Goal: Task Accomplishment & Management: Use online tool/utility

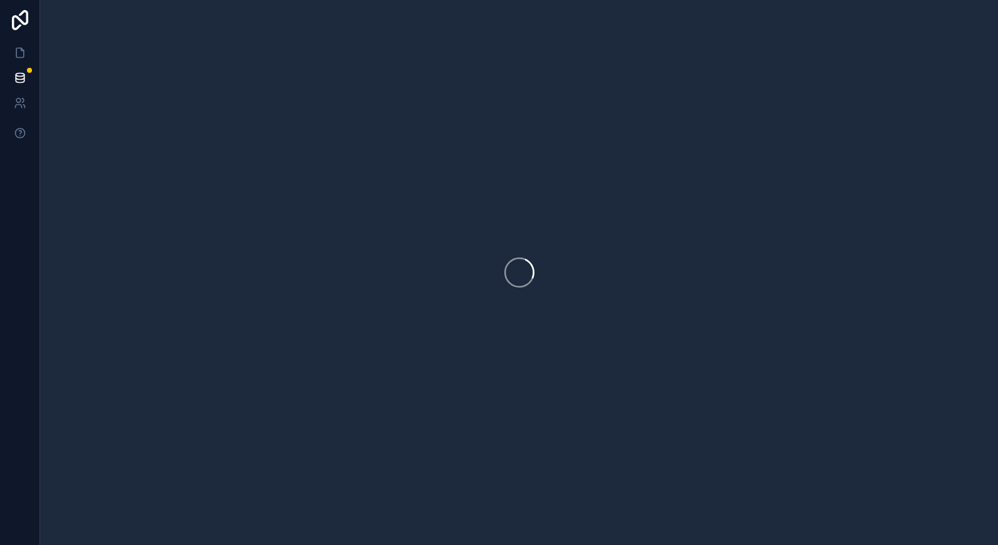
click at [549, 205] on div at bounding box center [519, 272] width 958 height 545
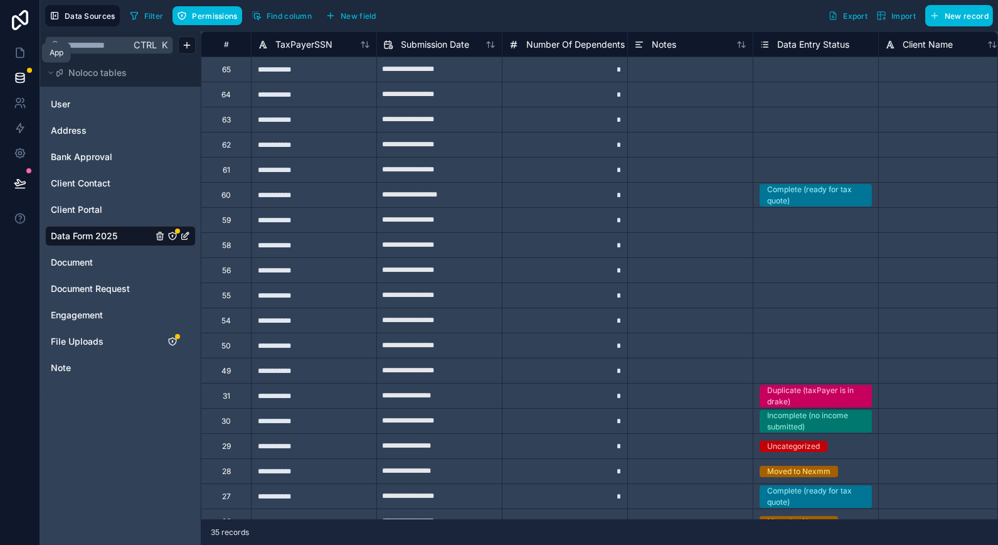
click at [18, 55] on icon at bounding box center [20, 52] width 13 height 13
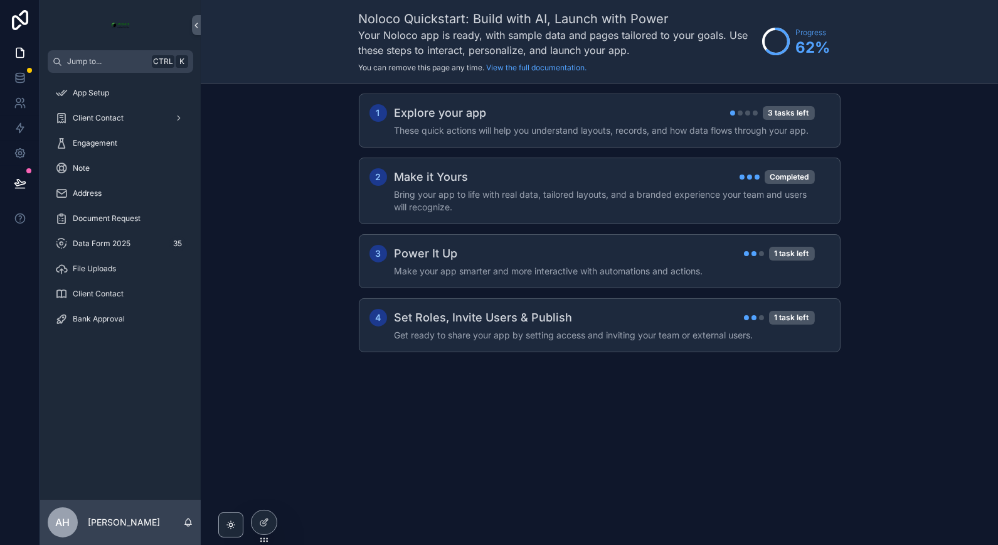
click at [132, 246] on div "Data Form 2025 35" at bounding box center [120, 243] width 131 height 20
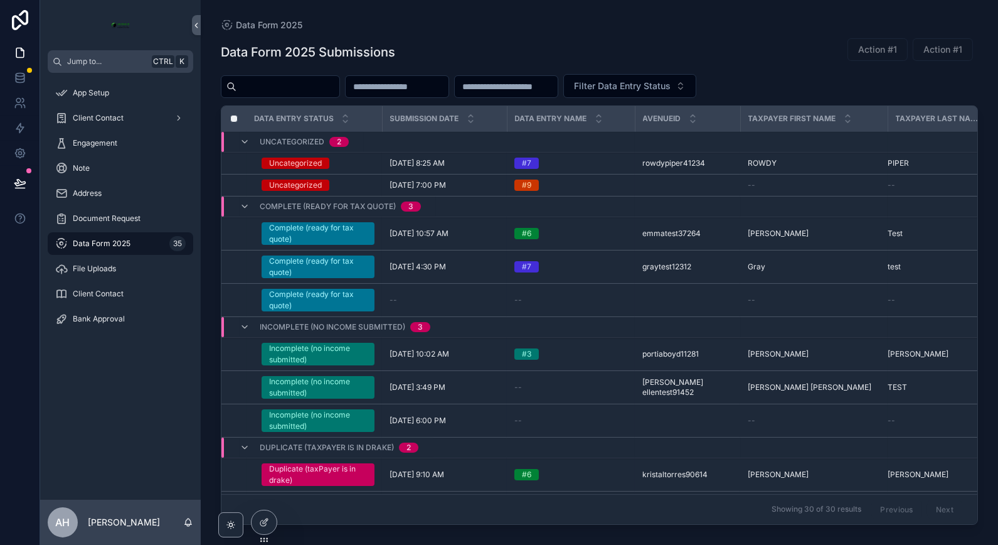
click at [271, 522] on div at bounding box center [264, 522] width 25 height 24
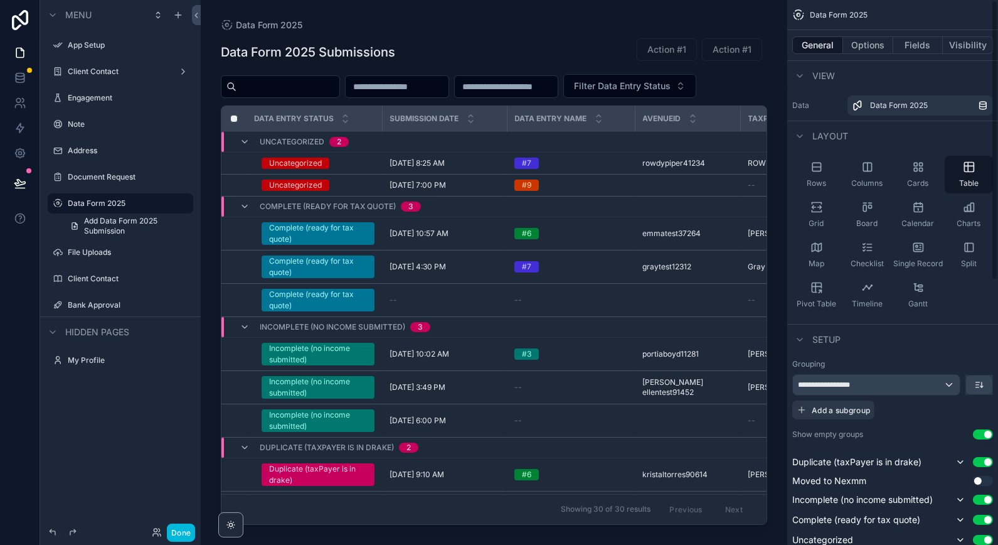
click at [912, 35] on div "General Options Fields Visibility" at bounding box center [892, 45] width 211 height 30
click at [912, 39] on button "Fields" at bounding box center [918, 45] width 50 height 18
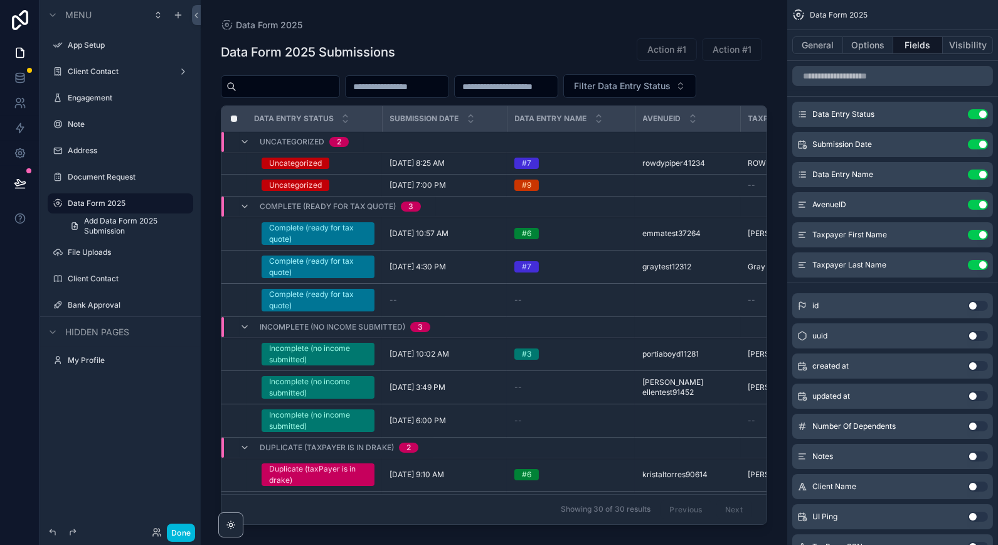
click at [703, 131] on div "AvenueID" at bounding box center [688, 119] width 105 height 24
click at [877, 66] on input "scrollable content" at bounding box center [892, 76] width 201 height 20
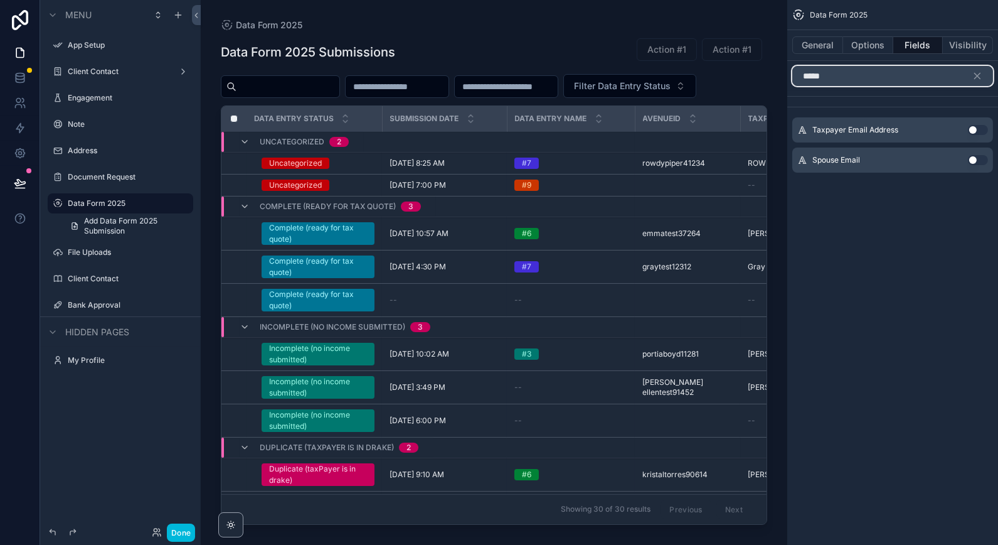
type input "*****"
click at [983, 127] on button "Use setting" at bounding box center [978, 130] width 20 height 10
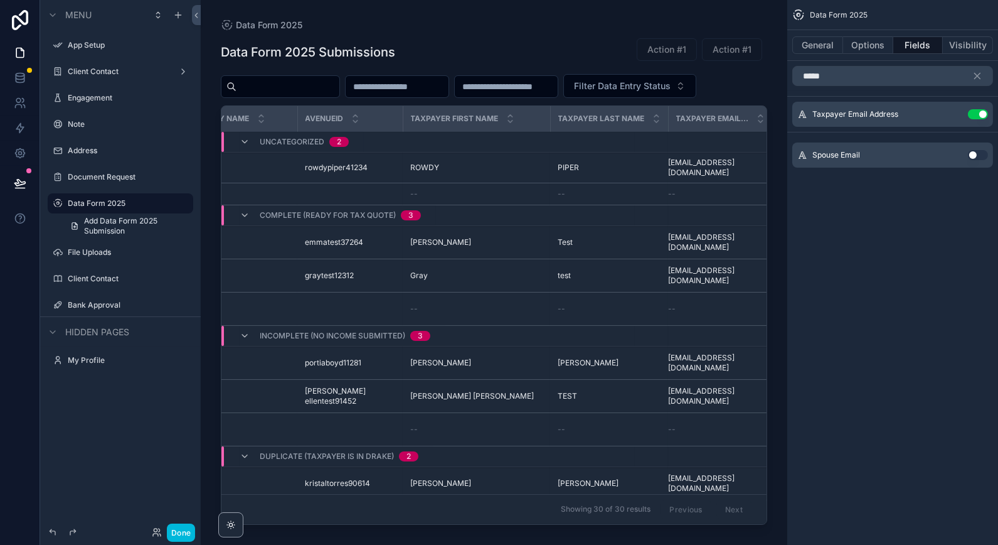
scroll to position [0, 349]
click at [978, 73] on icon "scrollable content" at bounding box center [977, 75] width 11 height 11
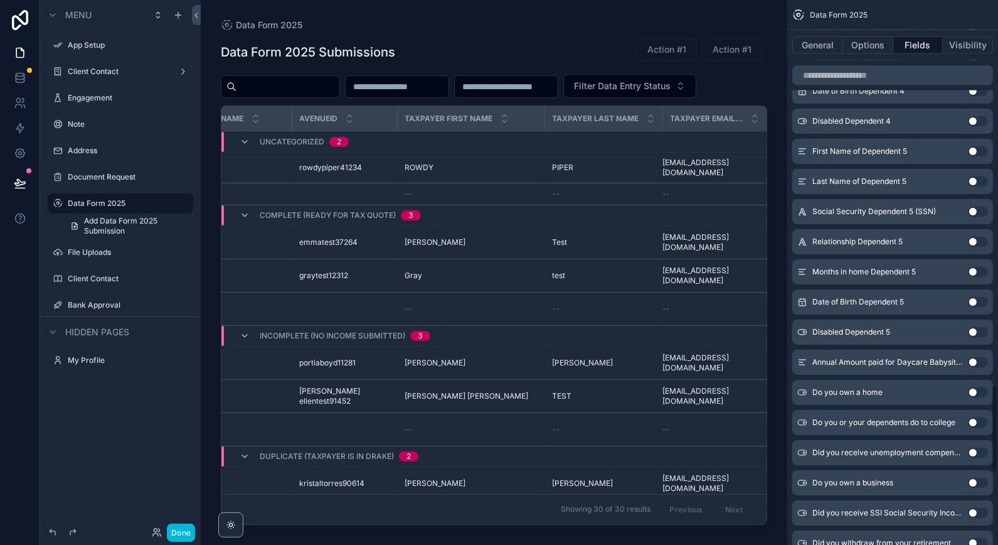
scroll to position [2370, 0]
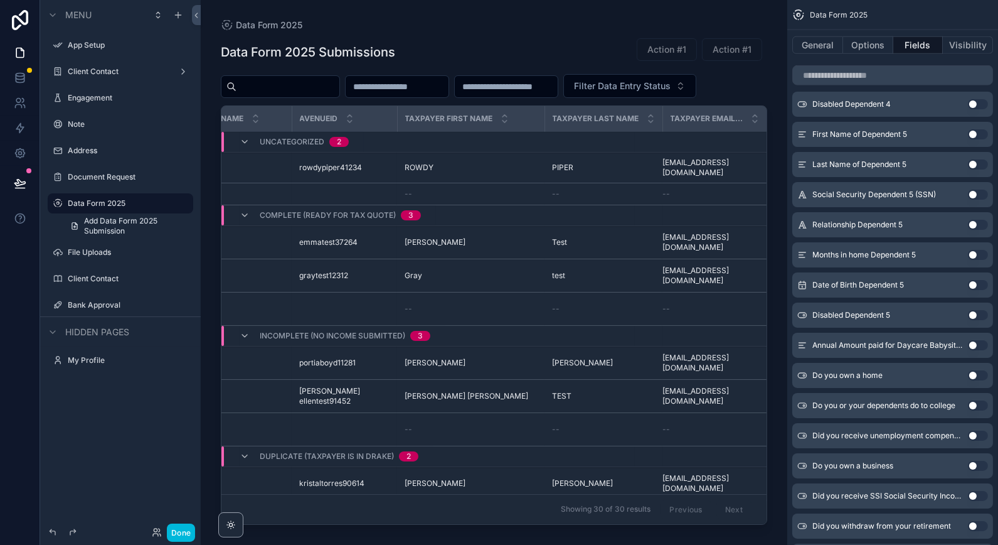
click at [179, 530] on button "Done" at bounding box center [181, 532] width 28 height 18
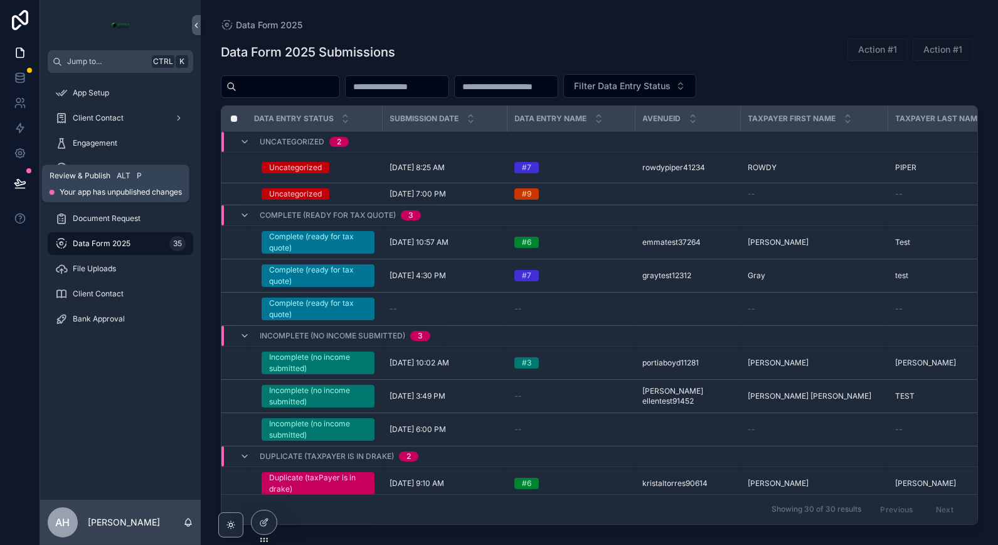
click at [10, 173] on button at bounding box center [20, 183] width 28 height 35
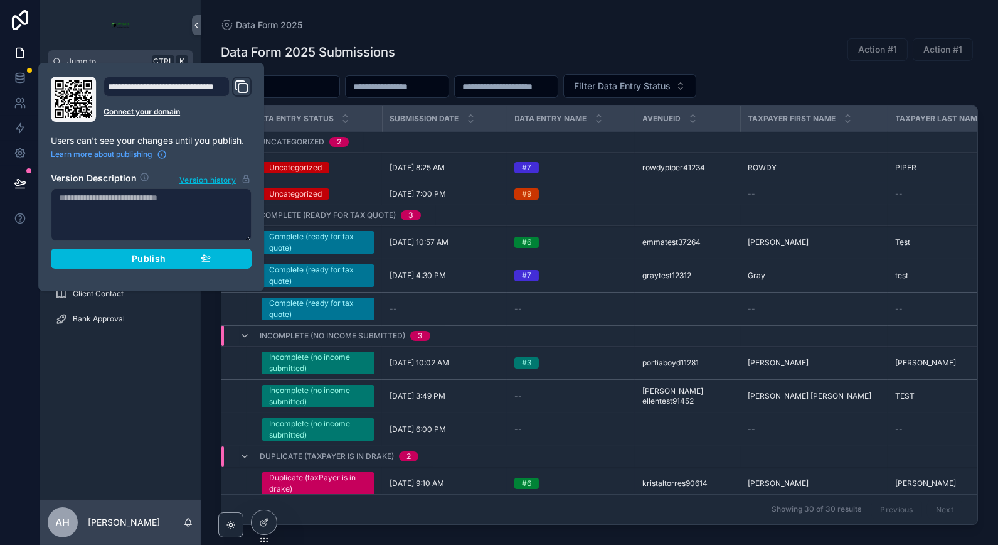
click at [177, 265] on button "Publish" at bounding box center [151, 258] width 201 height 20
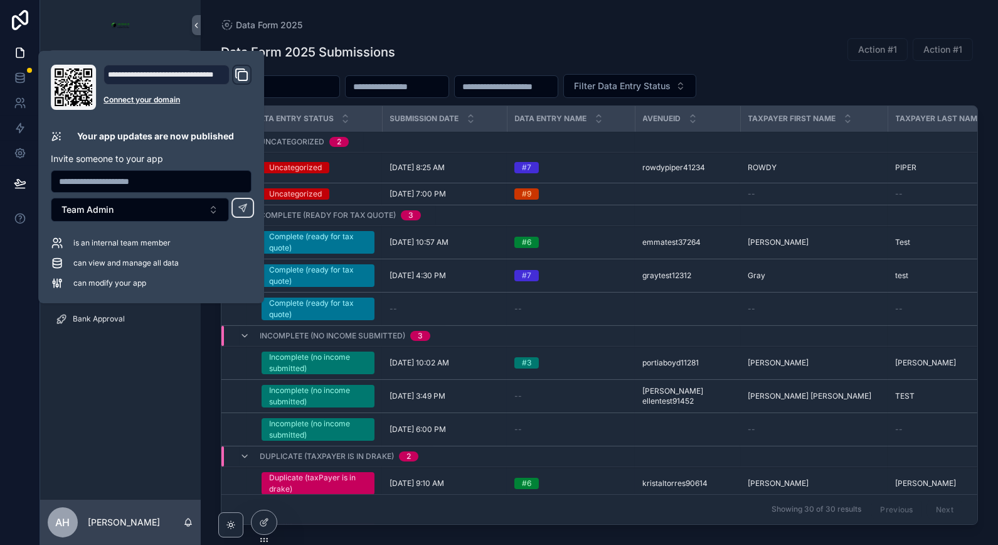
click at [115, 425] on div "App Setup Client Contact Engagement Note Address Document Request Data Form 202…" at bounding box center [120, 286] width 161 height 427
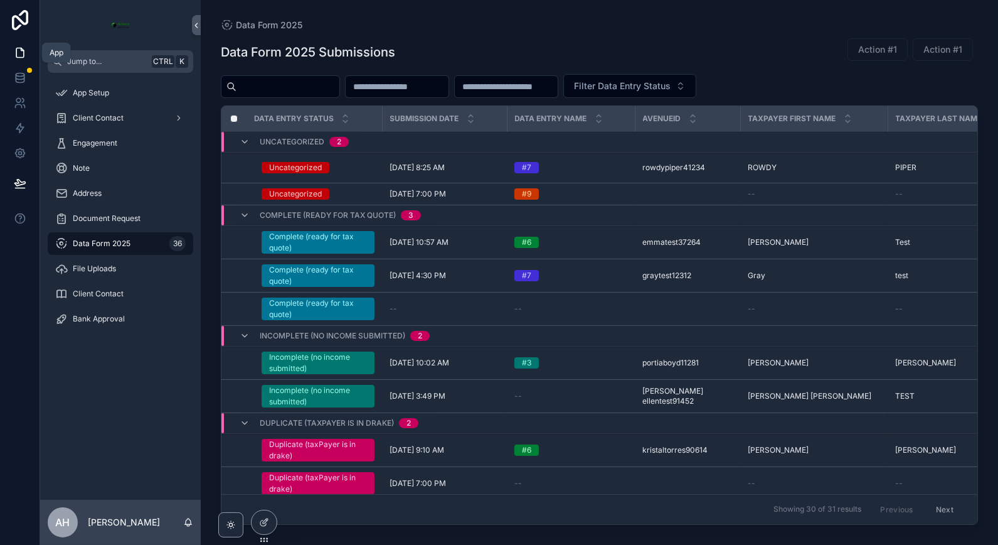
click at [19, 55] on icon at bounding box center [20, 52] width 13 height 13
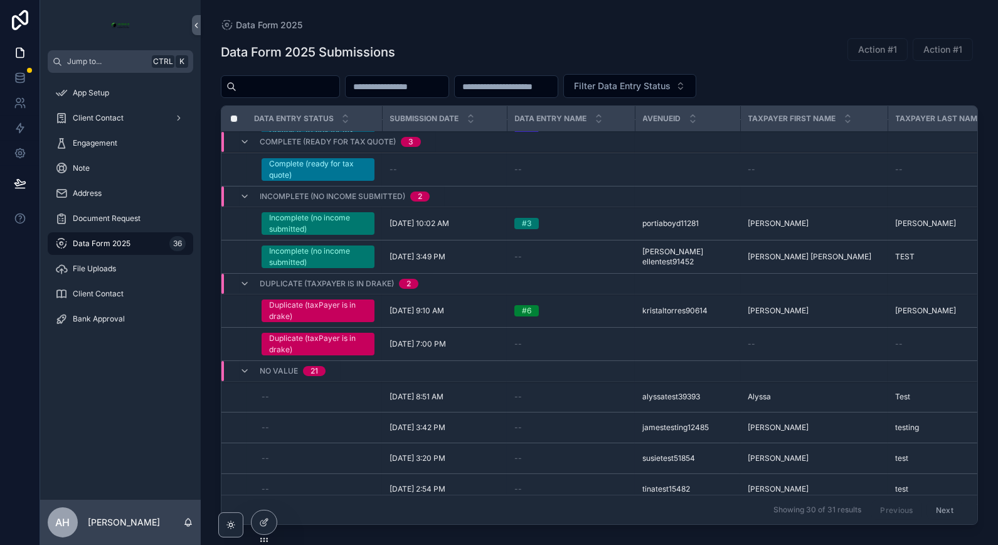
click at [230, 519] on div "scrollable content" at bounding box center [230, 524] width 11 height 11
